Goal: Download file/media

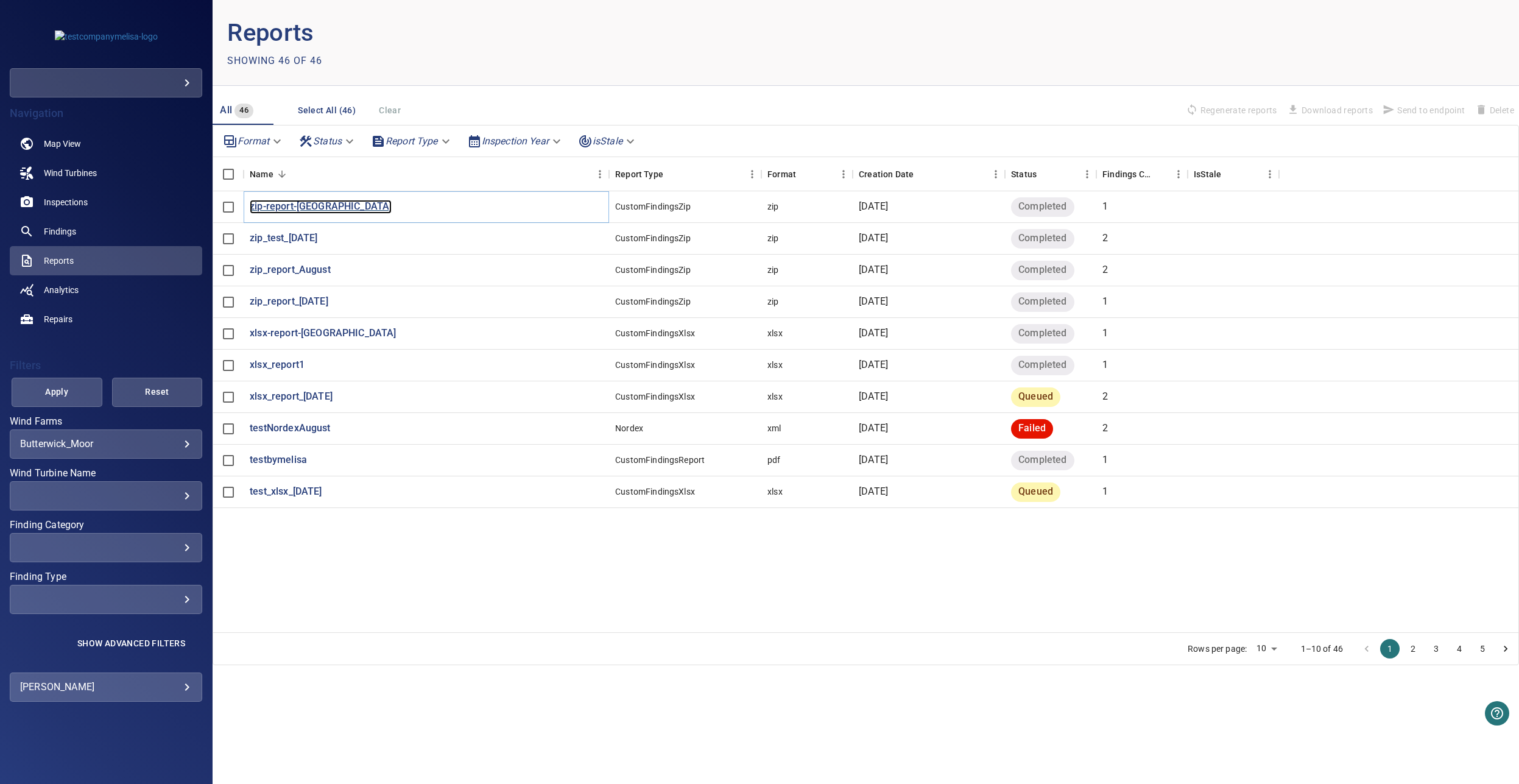
click at [298, 207] on p "zip-report-[GEOGRAPHIC_DATA]" at bounding box center [321, 206] width 142 height 14
click at [327, 201] on p "zip-report-[GEOGRAPHIC_DATA]" at bounding box center [321, 206] width 142 height 14
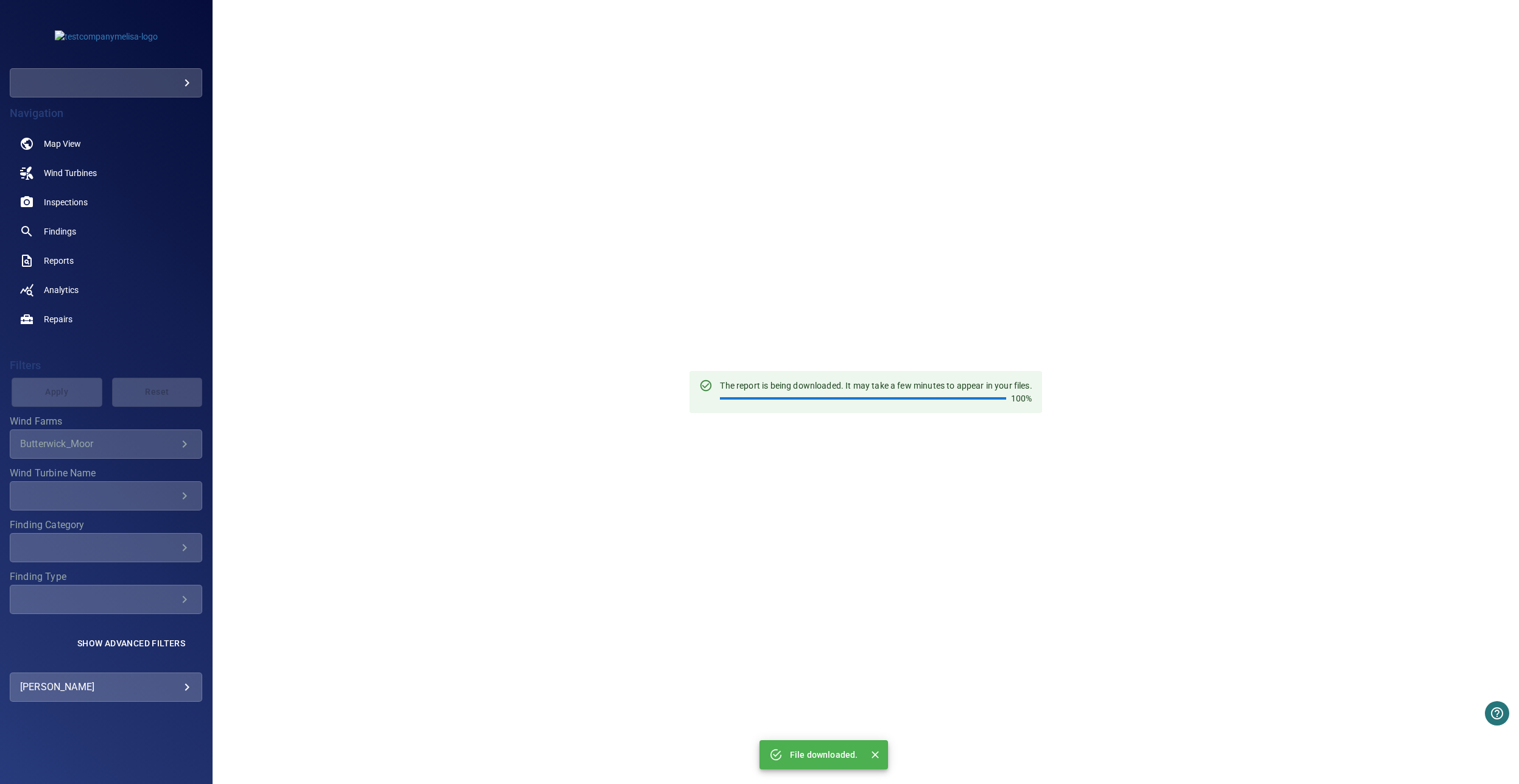
click at [378, 162] on div "The report is being downloaded. It may take a few minutes to appear in your fil…" at bounding box center [865, 392] width 1307 height 784
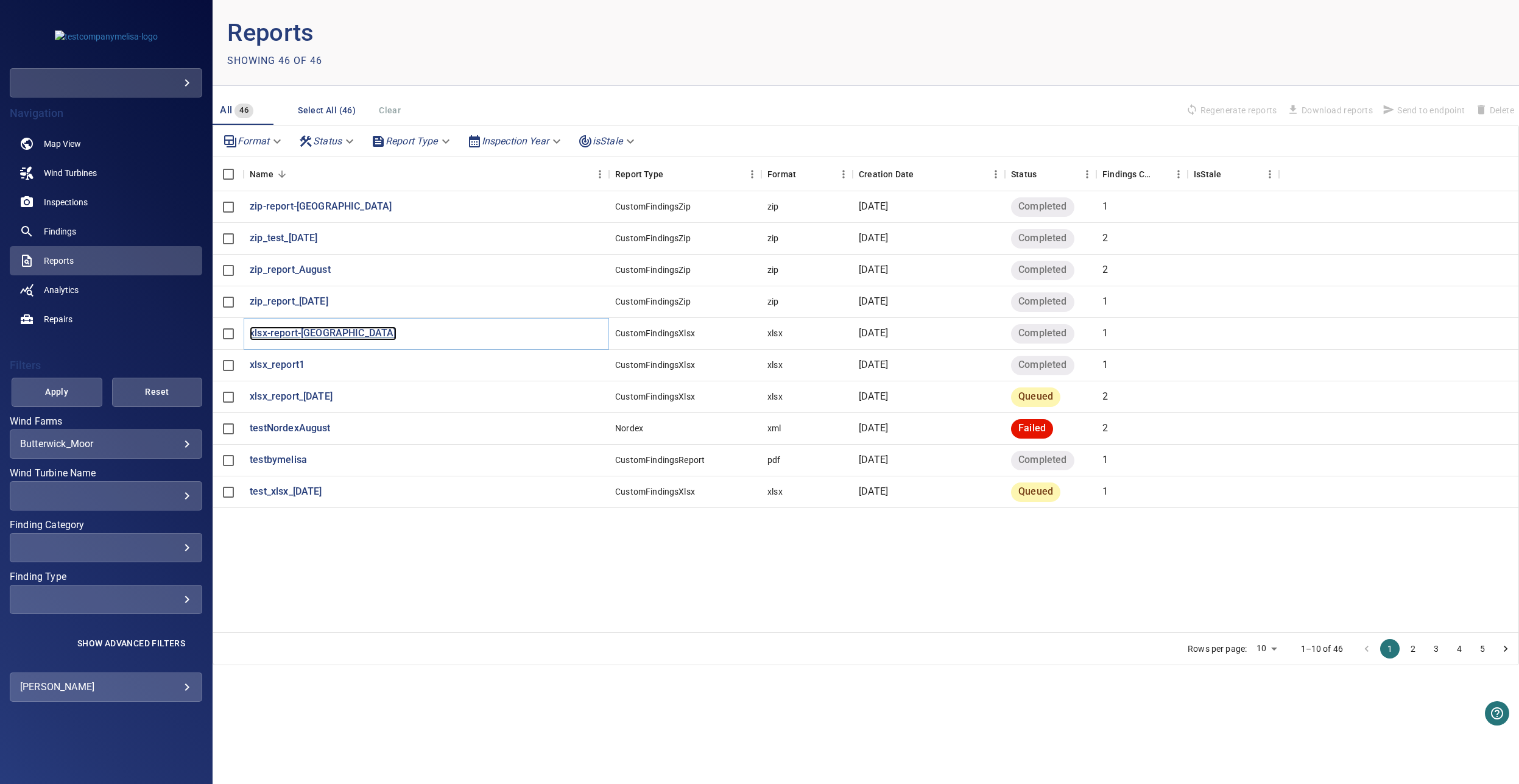
click at [319, 337] on p "xlsx-report-[GEOGRAPHIC_DATA]" at bounding box center [323, 333] width 146 height 14
click at [86, 396] on span "Apply" at bounding box center [57, 392] width 60 height 15
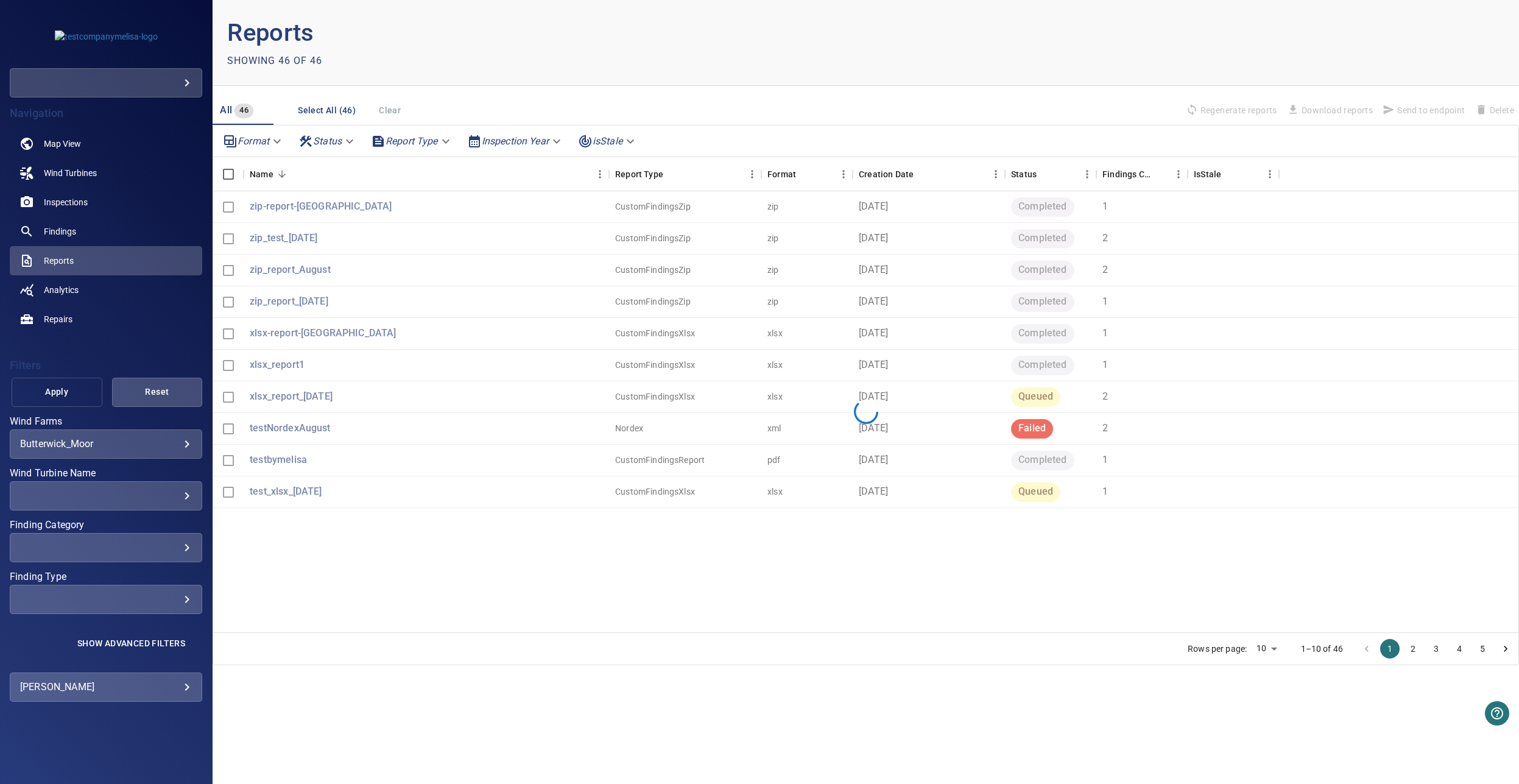
click at [86, 396] on span "Apply" at bounding box center [57, 392] width 60 height 15
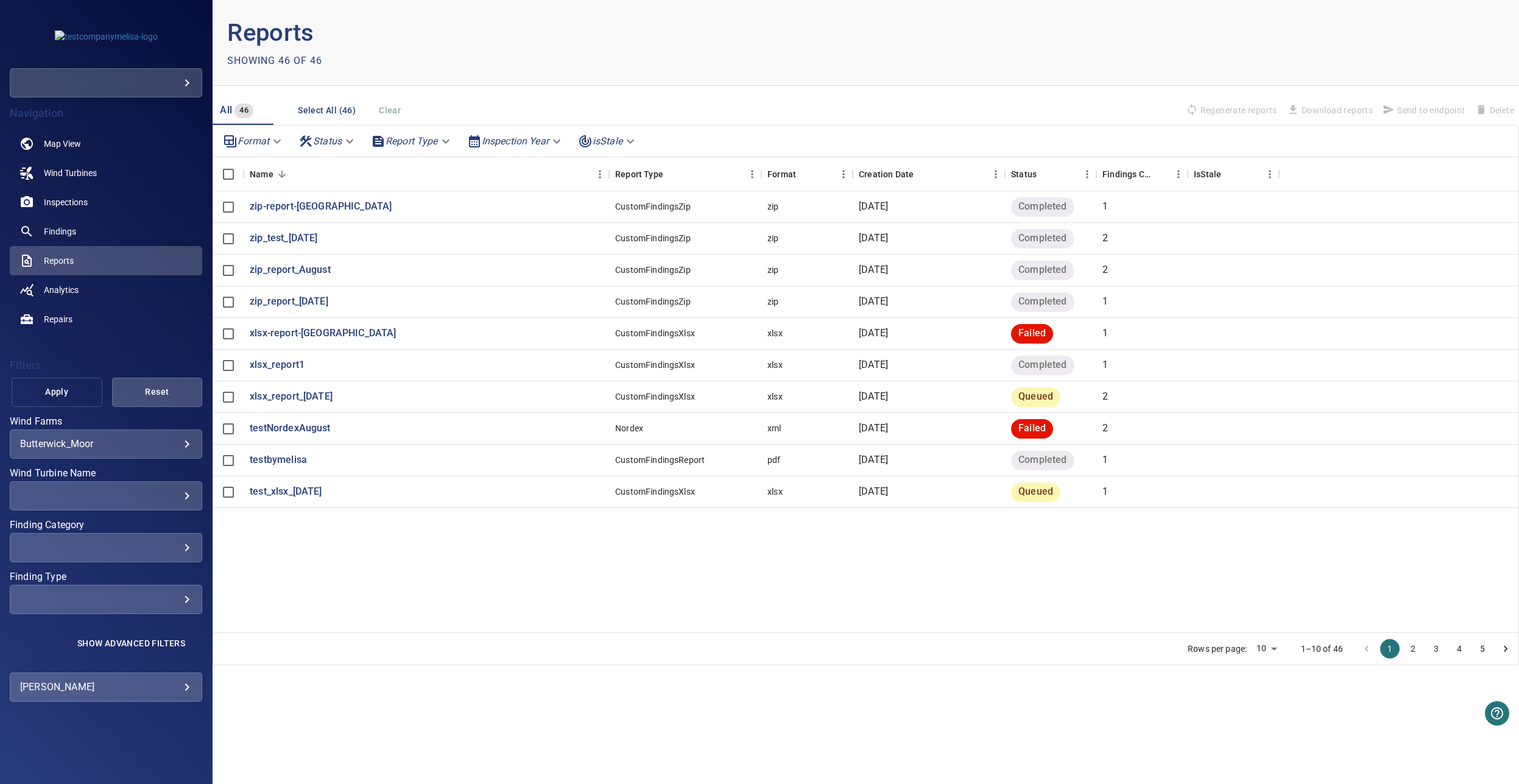
click at [80, 405] on button "Apply" at bounding box center [57, 392] width 91 height 29
click at [335, 336] on p "xlsx-report-[GEOGRAPHIC_DATA]" at bounding box center [323, 333] width 146 height 14
click at [318, 335] on p "xlsx-report-[GEOGRAPHIC_DATA]" at bounding box center [323, 333] width 146 height 14
click at [280, 424] on p "testNordexAugust" at bounding box center [290, 428] width 80 height 14
